Goal: Contribute content: Add original content to the website for others to see

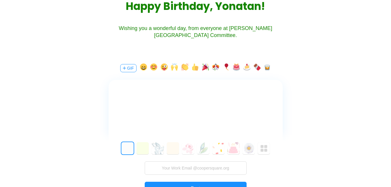
scroll to position [96, 0]
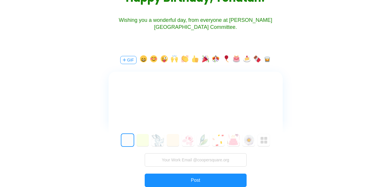
click at [237, 59] on button "button" at bounding box center [236, 59] width 7 height 9
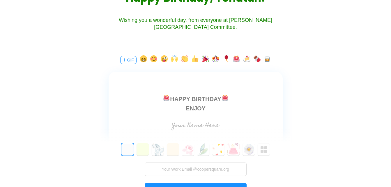
click at [257, 104] on div "ENJOY" at bounding box center [195, 108] width 174 height 9
click at [233, 108] on div "ENJOY" at bounding box center [195, 108] width 174 height 9
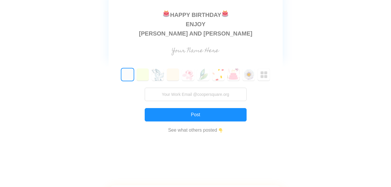
scroll to position [183, 0]
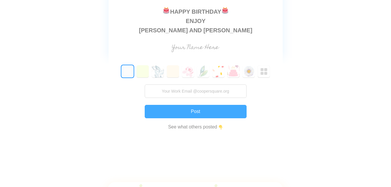
click at [219, 112] on button "Post" at bounding box center [196, 111] width 102 height 13
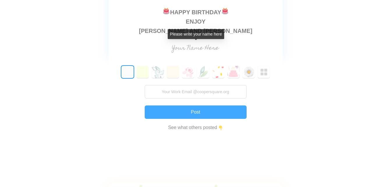
scroll to position [138, 0]
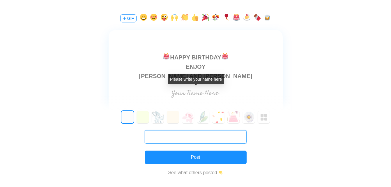
click at [185, 138] on input "text" at bounding box center [196, 136] width 102 height 13
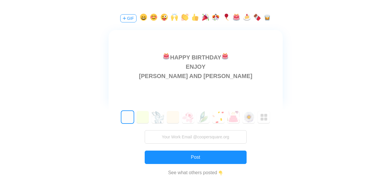
click at [257, 94] on input "text" at bounding box center [195, 94] width 131 height 12
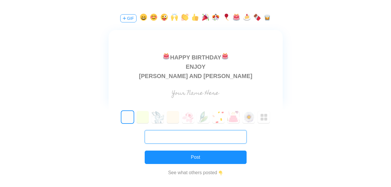
click at [190, 135] on input "text" at bounding box center [196, 136] width 102 height 13
type input "[PERSON_NAME][EMAIL_ADDRESS][DOMAIN_NAME]"
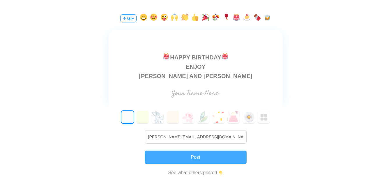
click at [192, 155] on button "Post" at bounding box center [196, 157] width 102 height 13
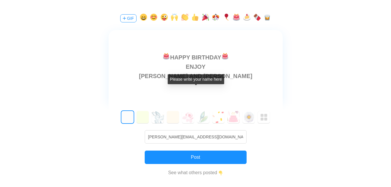
click at [208, 94] on input "text" at bounding box center [195, 94] width 131 height 12
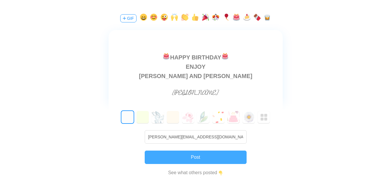
type input "[PERSON_NAME]"
click at [207, 156] on button "Post" at bounding box center [196, 157] width 102 height 13
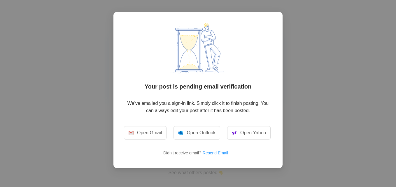
click at [344, 42] on div "Your post is pending email verification We’ve emailed you a sign-in link. Simpl…" at bounding box center [198, 93] width 396 height 187
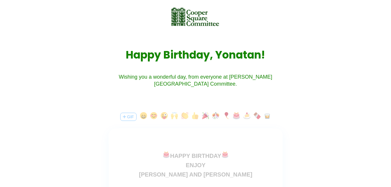
scroll to position [0, 0]
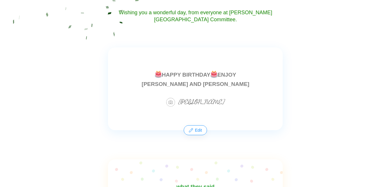
scroll to position [87, 0]
